Goal: Task Accomplishment & Management: Manage account settings

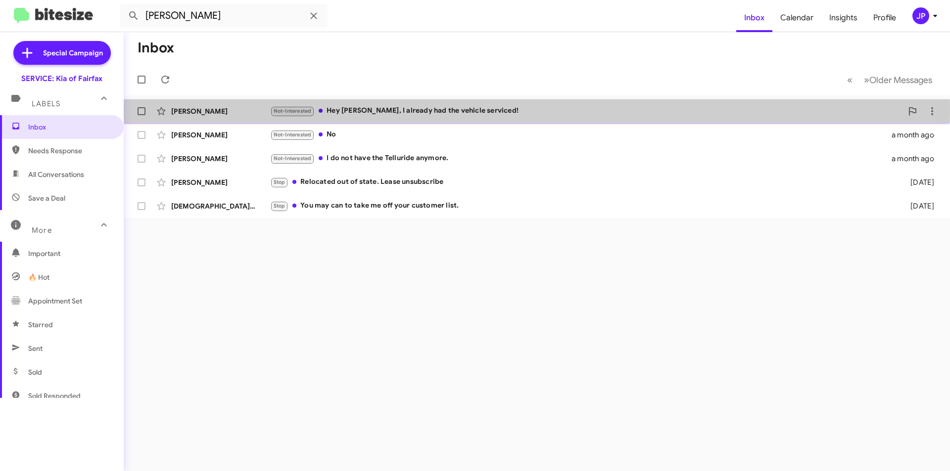
click at [377, 110] on div "Not-Interested Hey [PERSON_NAME], I already had the vehicle serviced!" at bounding box center [586, 110] width 632 height 11
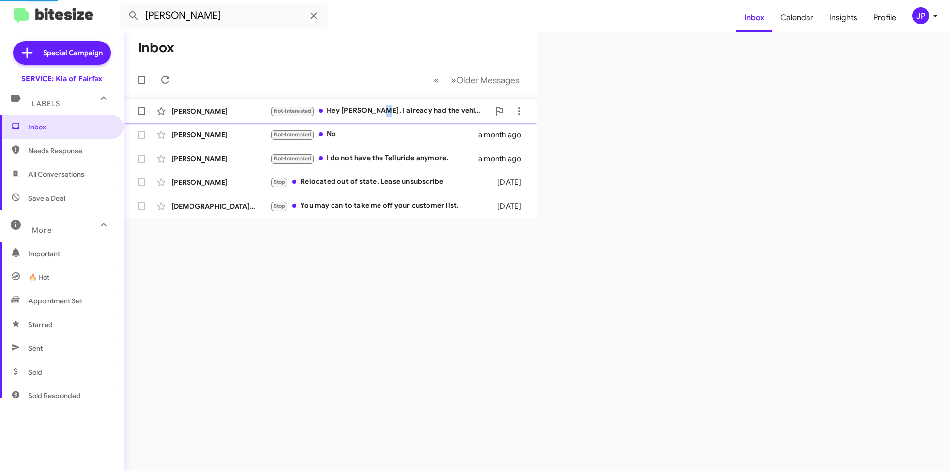
click at [375, 122] on span "[PERSON_NAME] Not-Interested Hey [PERSON_NAME], I already had the vehicle servi…" at bounding box center [330, 111] width 413 height 24
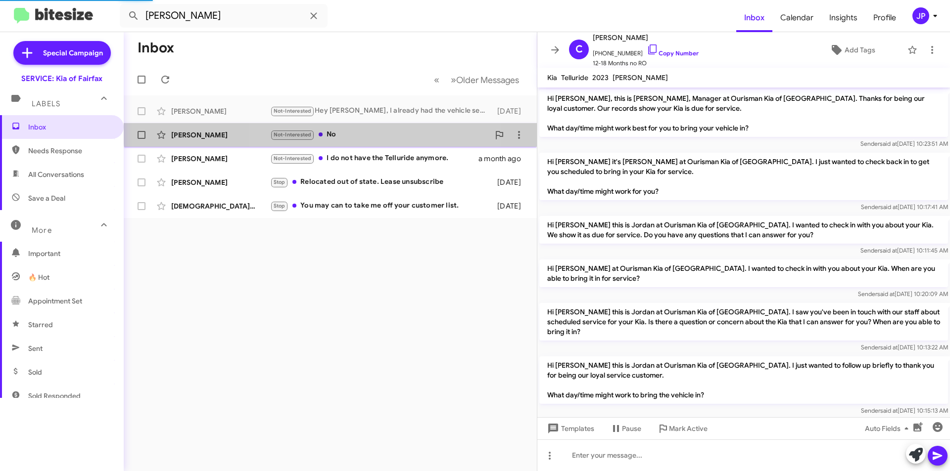
click at [378, 129] on div "Not-Interested No" at bounding box center [379, 134] width 219 height 11
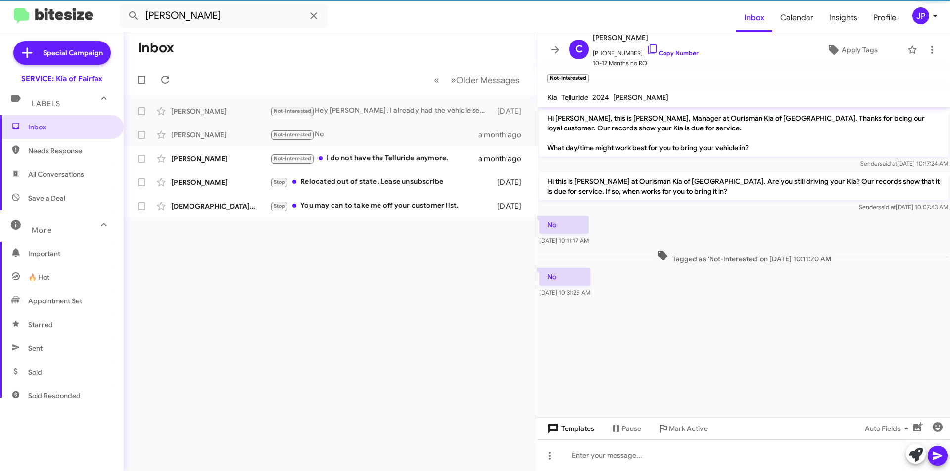
click at [592, 425] on span "Templates" at bounding box center [569, 429] width 49 height 18
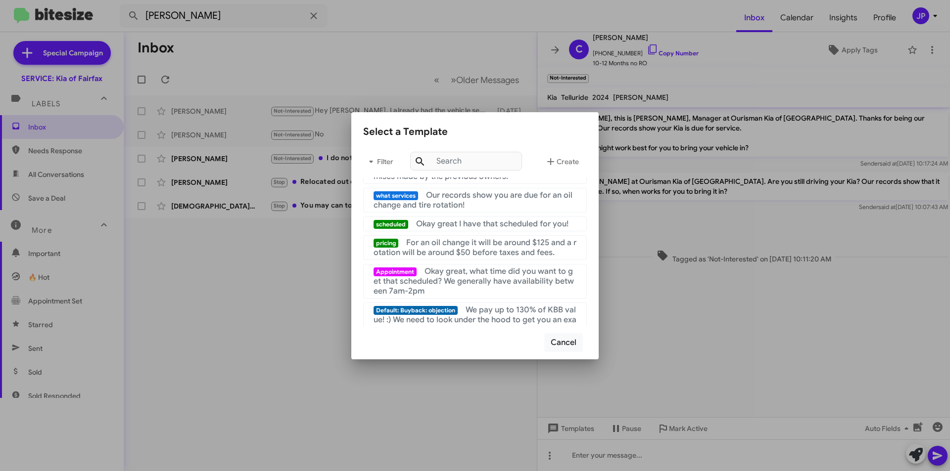
scroll to position [99, 0]
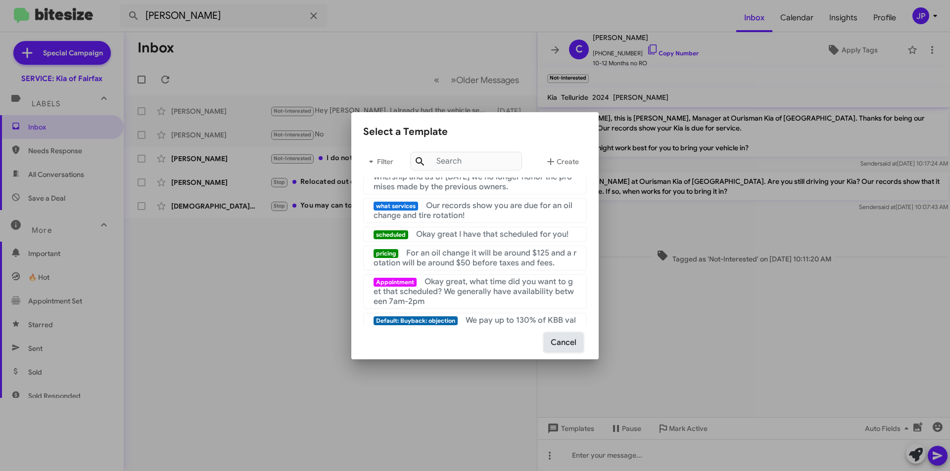
click at [567, 339] on button "Cancel" at bounding box center [563, 342] width 39 height 19
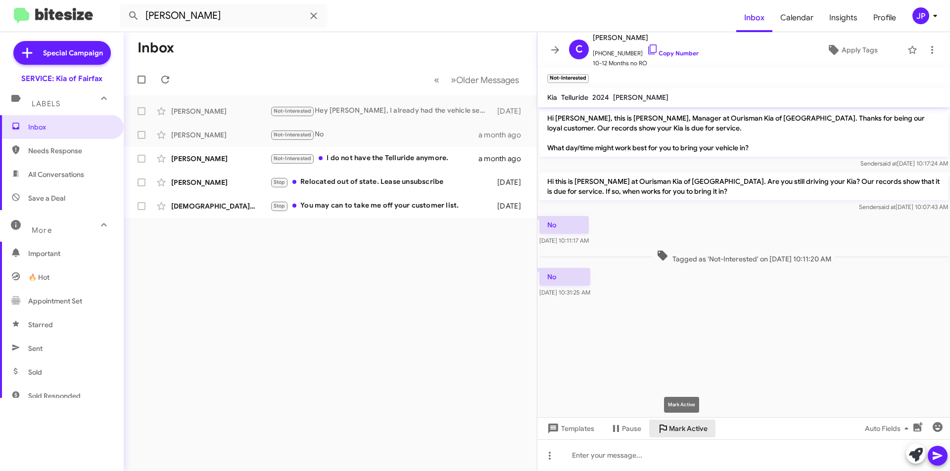
click at [673, 427] on span "Mark Active" at bounding box center [688, 429] width 39 height 18
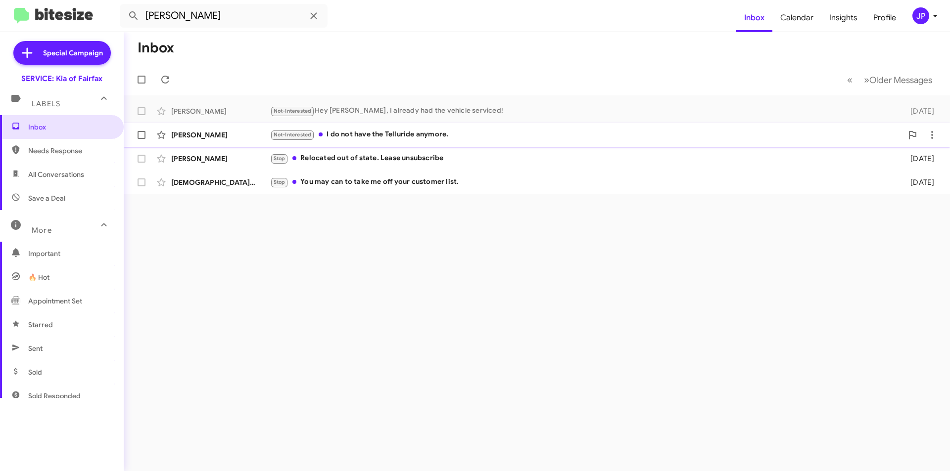
click at [475, 137] on div "Not-Interested I do not have the Telluride anymore." at bounding box center [586, 134] width 632 height 11
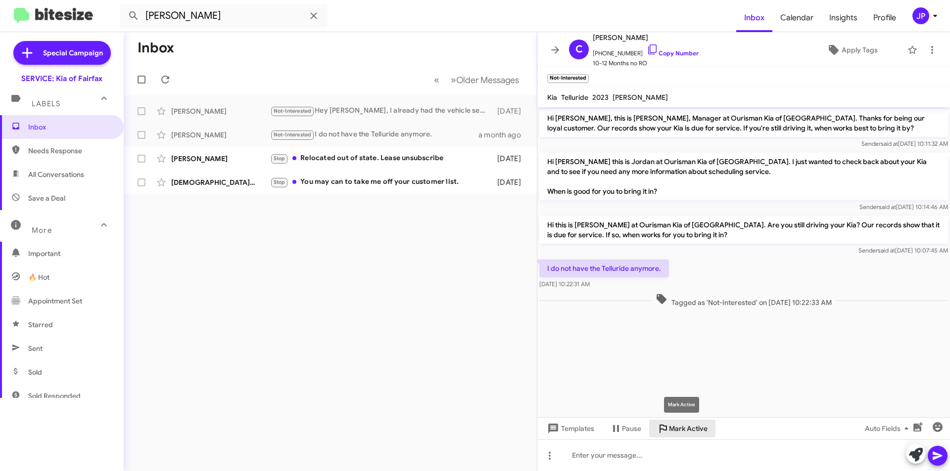
click at [686, 434] on span "Mark Active" at bounding box center [688, 429] width 39 height 18
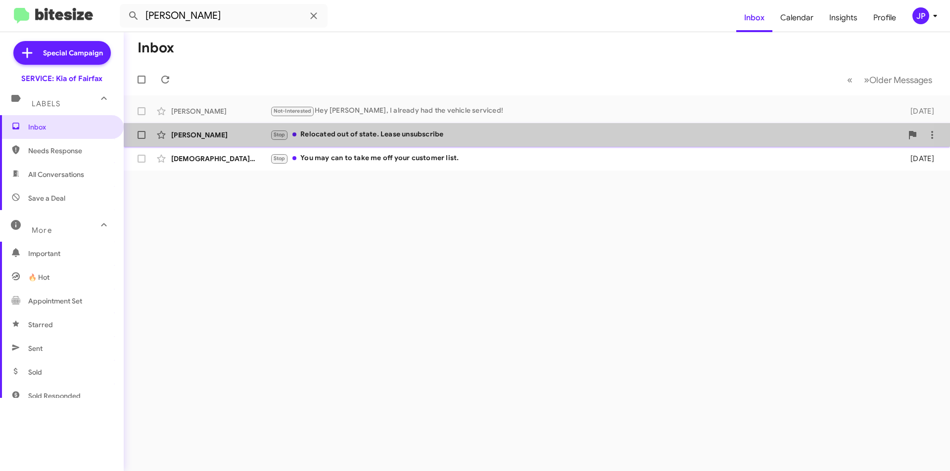
click at [502, 140] on div "Stop Relocated out of state. Lease unsubscribe" at bounding box center [586, 134] width 632 height 11
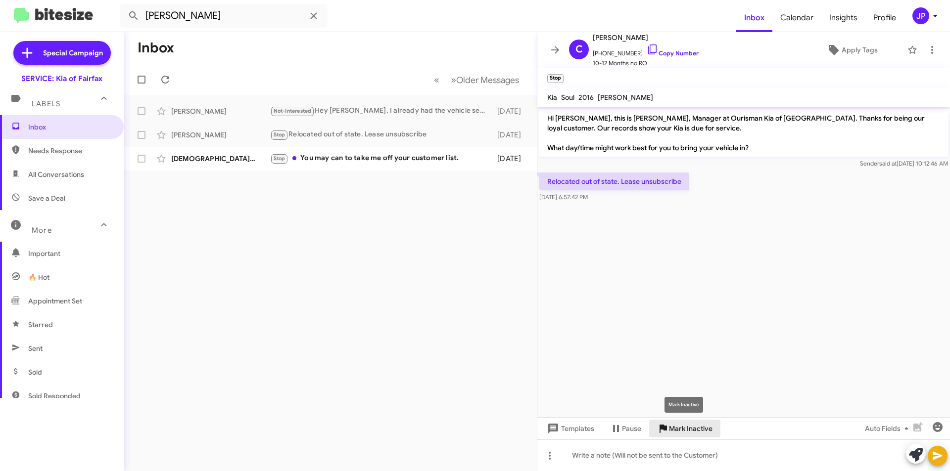
click at [691, 425] on span "Mark Inactive" at bounding box center [691, 429] width 44 height 18
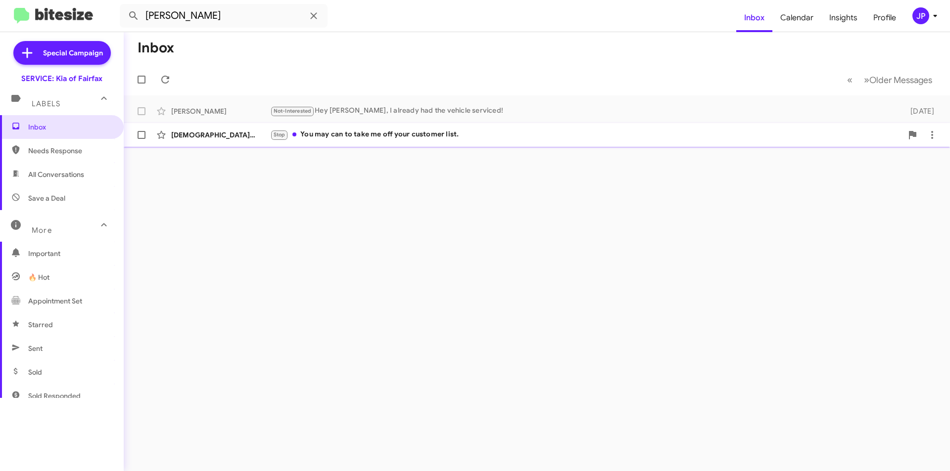
click at [431, 141] on div "[DEMOGRAPHIC_DATA][PERSON_NAME] Stop You may can to take me off your customer l…" at bounding box center [537, 135] width 810 height 20
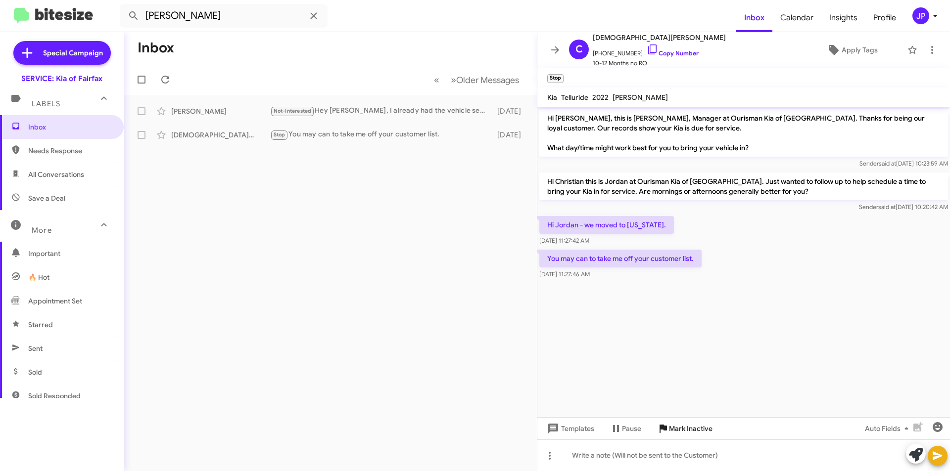
click at [665, 427] on icon at bounding box center [662, 429] width 7 height 8
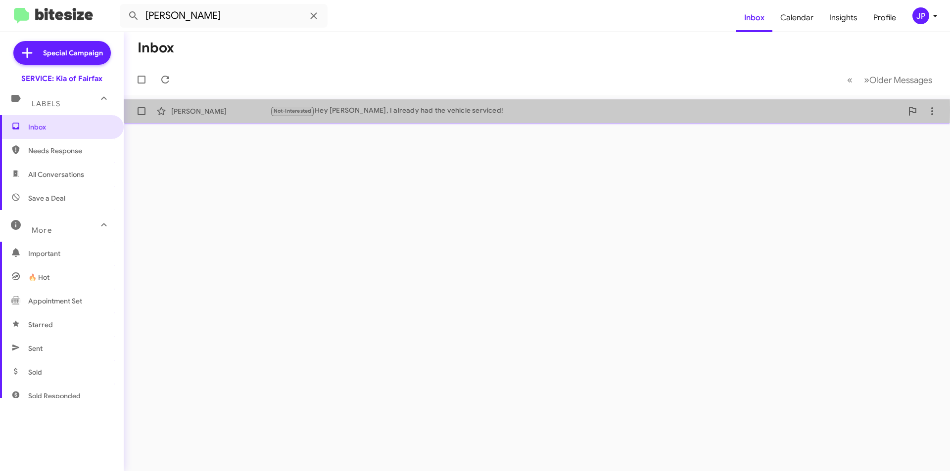
click at [470, 110] on div "Not-Interested Hey [PERSON_NAME], I already had the vehicle serviced!" at bounding box center [586, 110] width 632 height 11
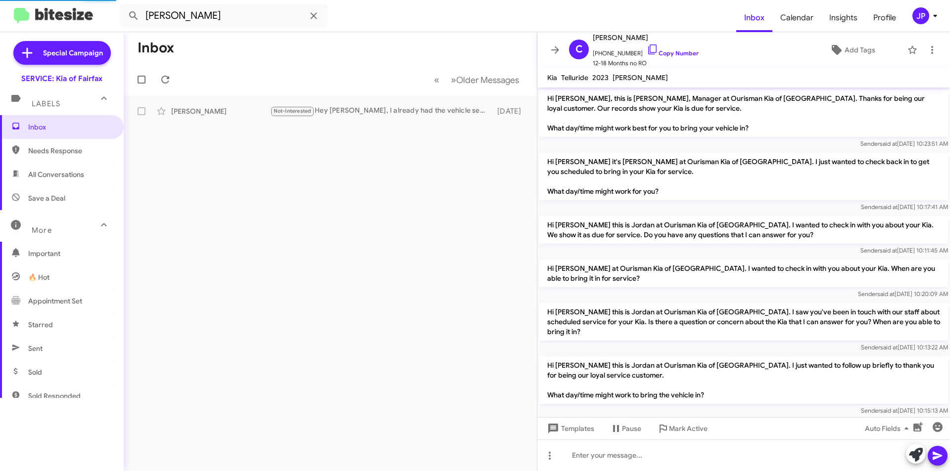
scroll to position [200, 0]
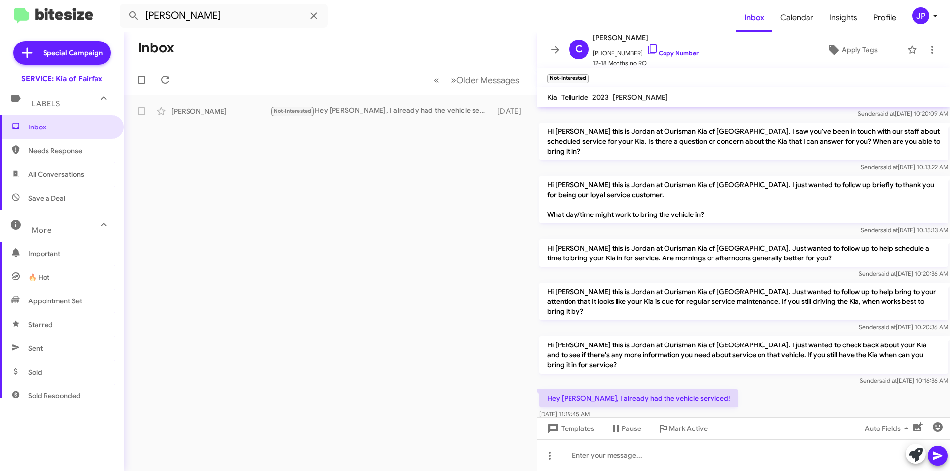
drag, startPoint x: 627, startPoint y: 429, endPoint x: 358, endPoint y: 255, distance: 320.1
click at [357, 256] on div "Inbox « Previous » Next Older Messages [PERSON_NAME] Not-Interested Hey [PERSON…" at bounding box center [537, 251] width 826 height 439
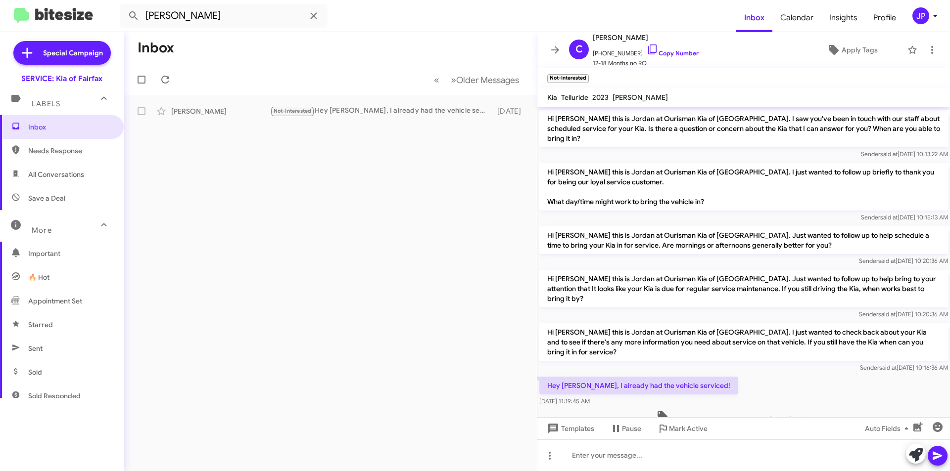
scroll to position [220, 0]
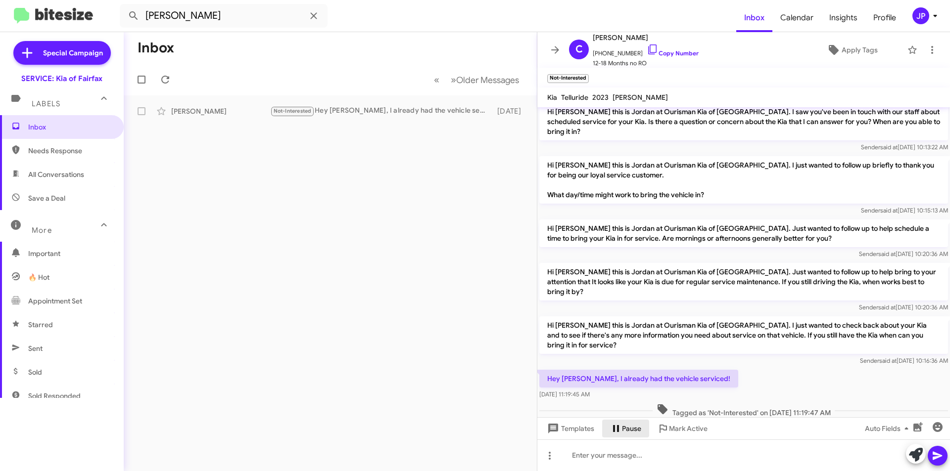
click at [631, 424] on span "Pause" at bounding box center [631, 429] width 19 height 18
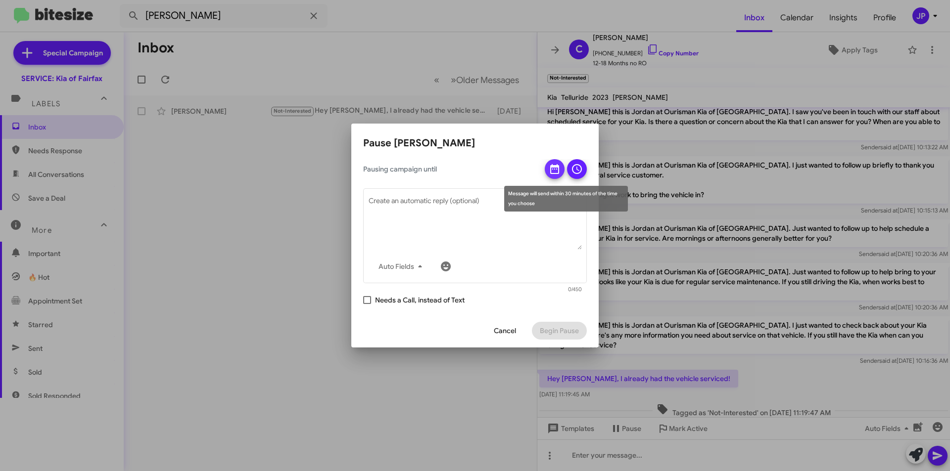
click at [559, 166] on icon at bounding box center [554, 169] width 9 height 10
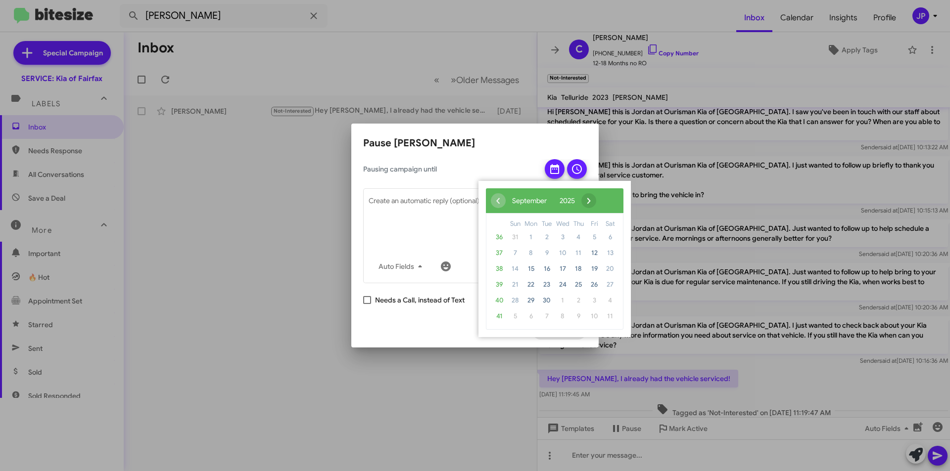
click at [596, 197] on span "›" at bounding box center [588, 200] width 15 height 15
click at [594, 197] on span "›" at bounding box center [586, 200] width 15 height 15
click at [564, 254] on span "10" at bounding box center [563, 253] width 16 height 16
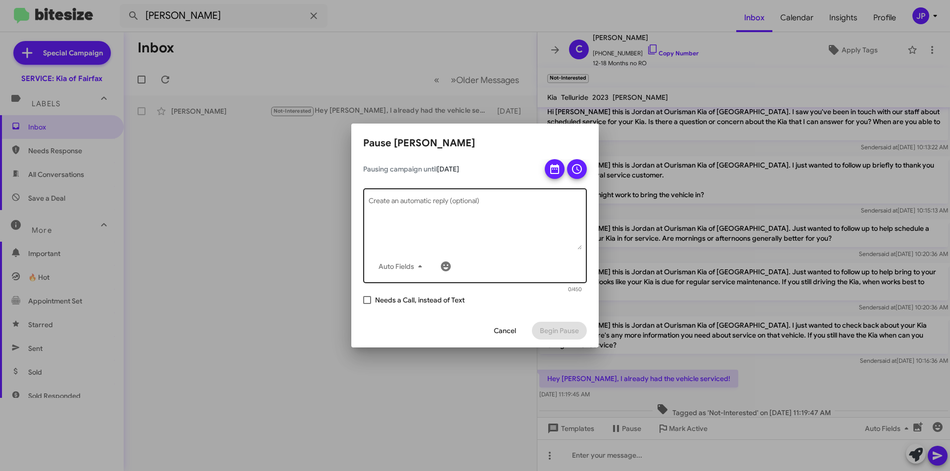
click at [537, 237] on textarea "Create an automatic reply (optional)" at bounding box center [475, 223] width 213 height 51
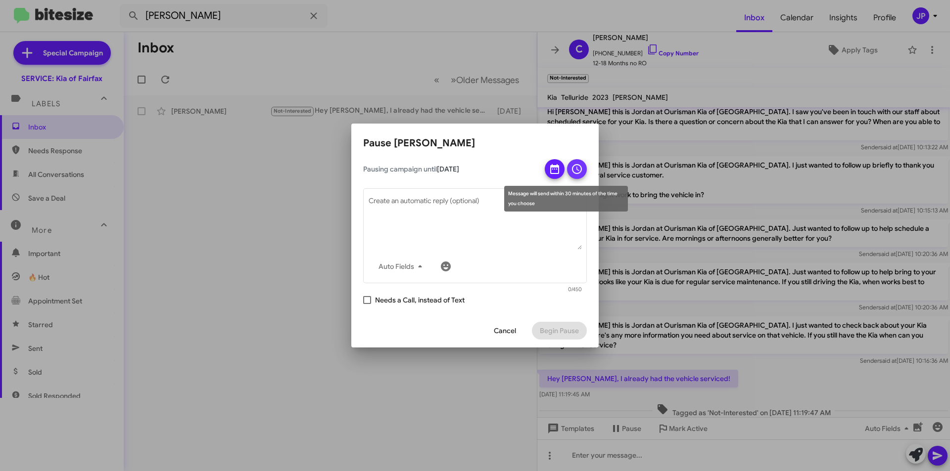
click at [576, 174] on icon at bounding box center [577, 169] width 10 height 10
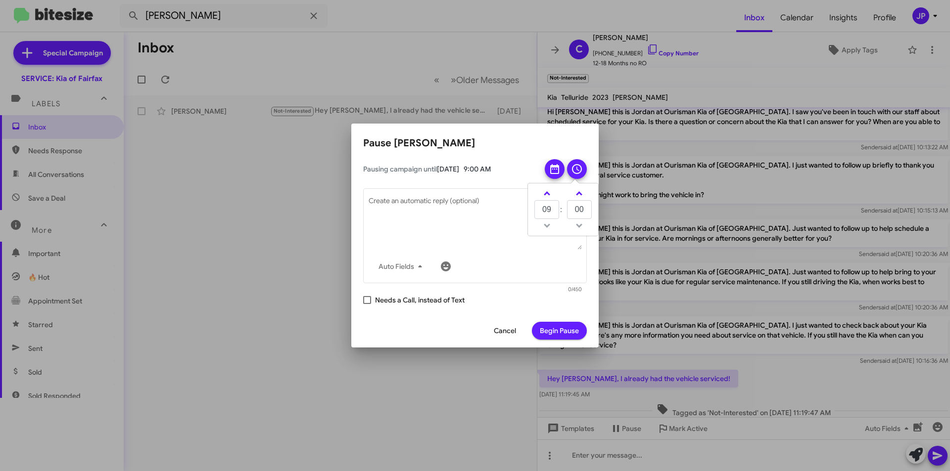
click at [498, 295] on div "Pausing campaign until [DATE] 9:00 AM 09 : 00 Auto Fields Create an automatic r…" at bounding box center [475, 232] width 224 height 147
click at [572, 169] on icon at bounding box center [577, 169] width 12 height 12
click at [508, 297] on div "Pausing campaign until [DATE] 9:00 AM 09 : 00 Auto Fields Create an automatic r…" at bounding box center [475, 232] width 224 height 147
click at [555, 330] on span "Begin Pause" at bounding box center [559, 331] width 39 height 18
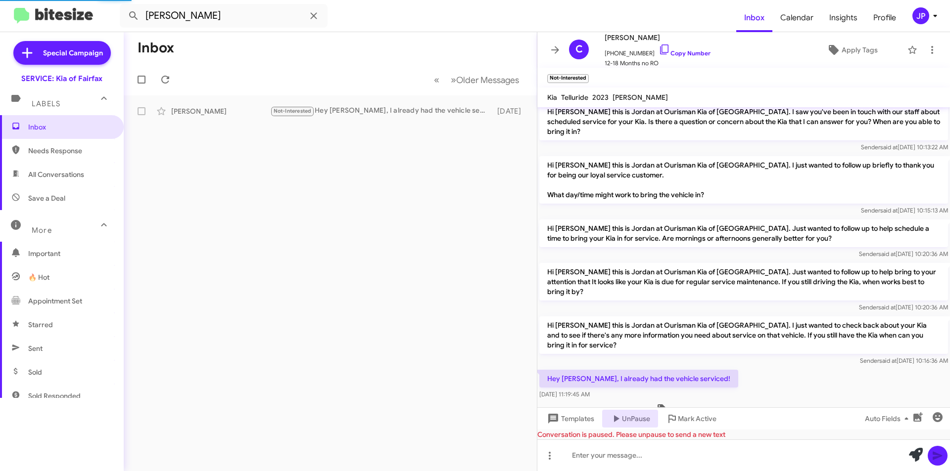
scroll to position [0, 0]
